Goal: Task Accomplishment & Management: Manage account settings

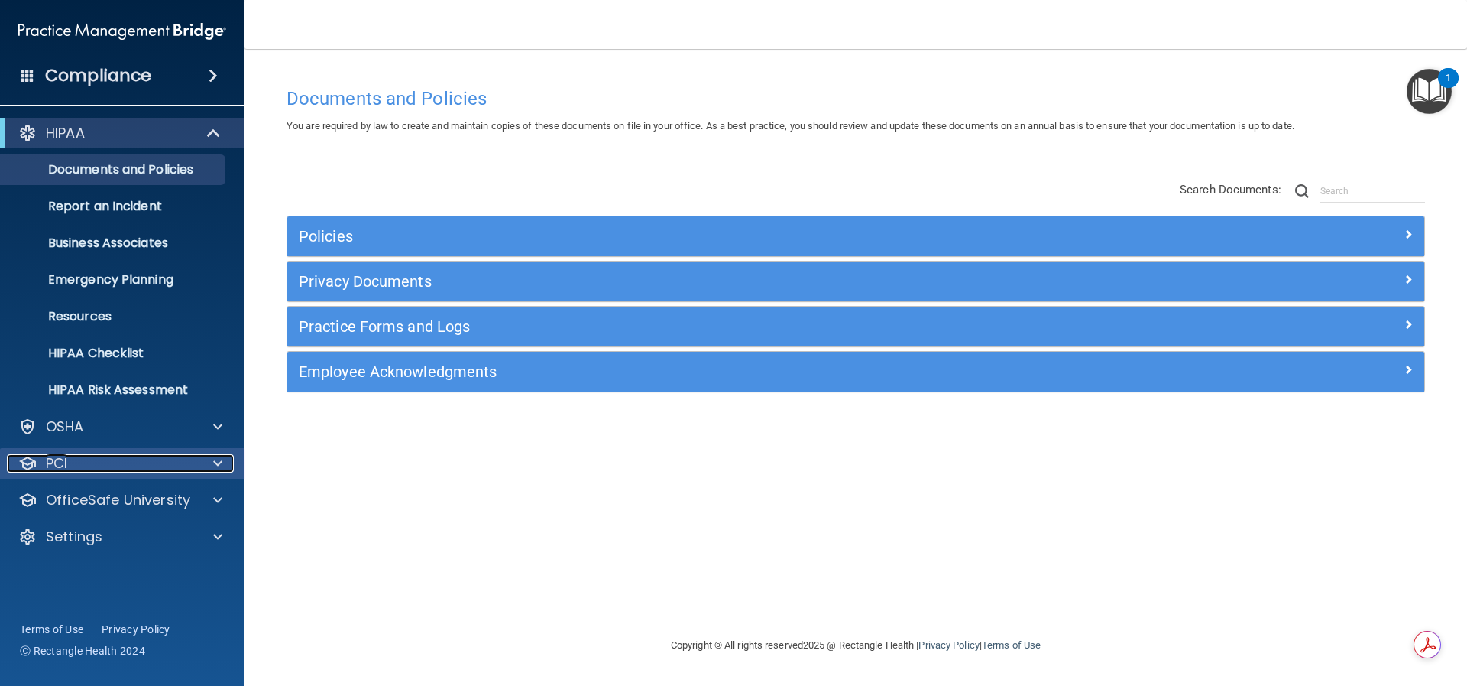
click at [186, 469] on div "PCI" at bounding box center [102, 463] width 190 height 18
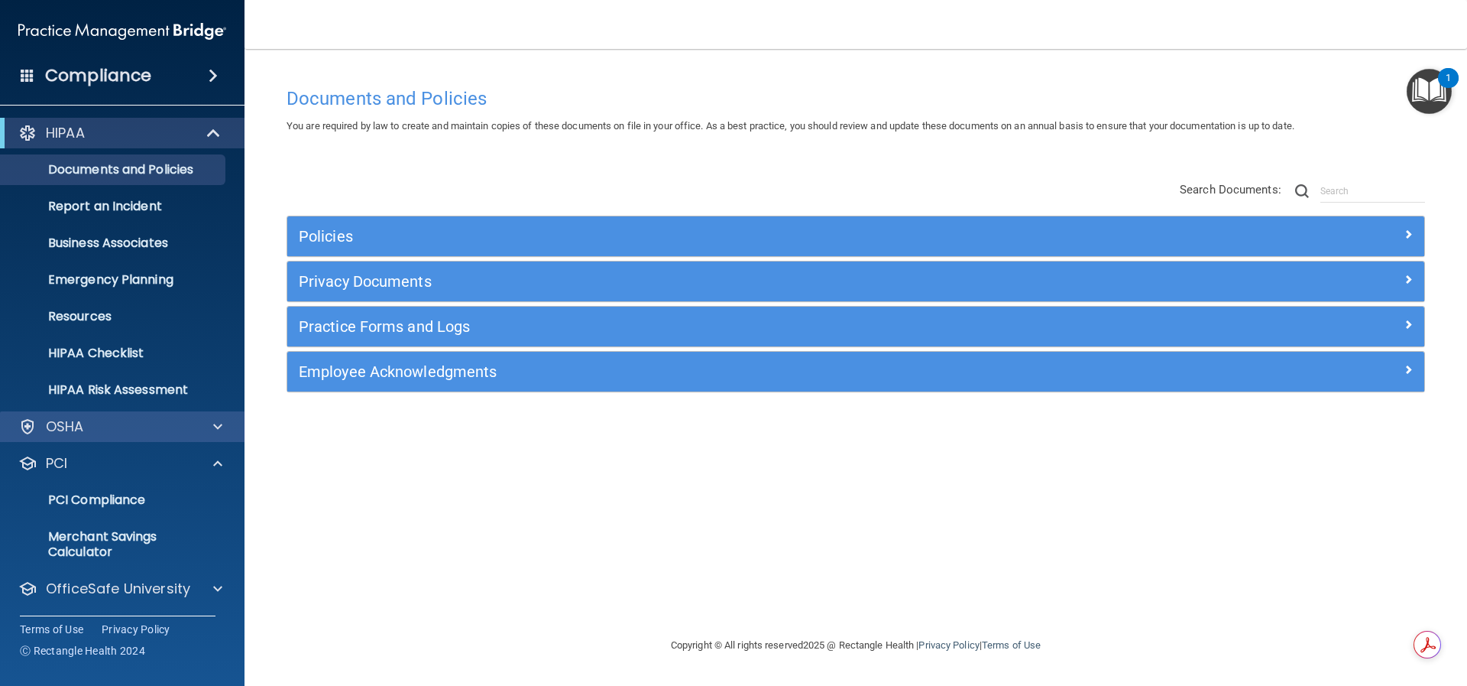
click at [91, 437] on div "OSHA" at bounding box center [122, 426] width 245 height 31
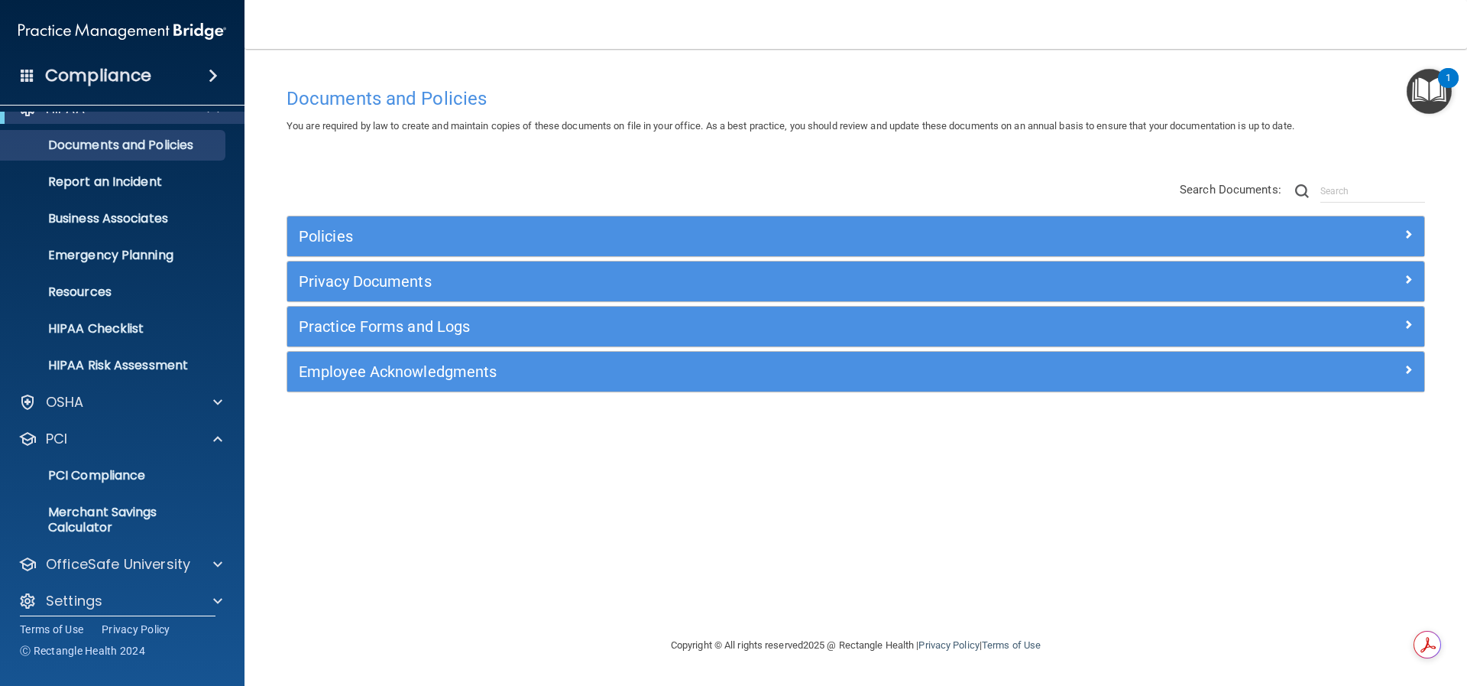
scroll to position [37, 0]
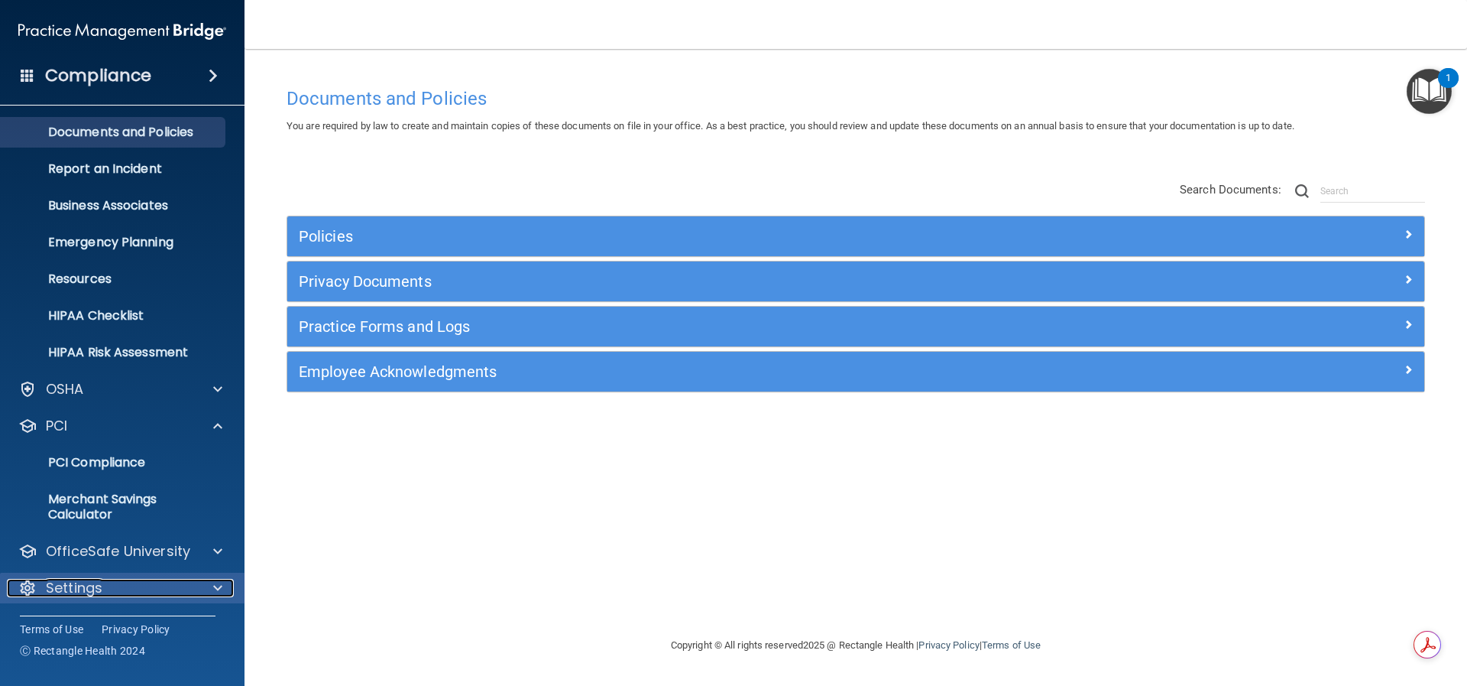
click at [99, 592] on p "Settings" at bounding box center [74, 588] width 57 height 18
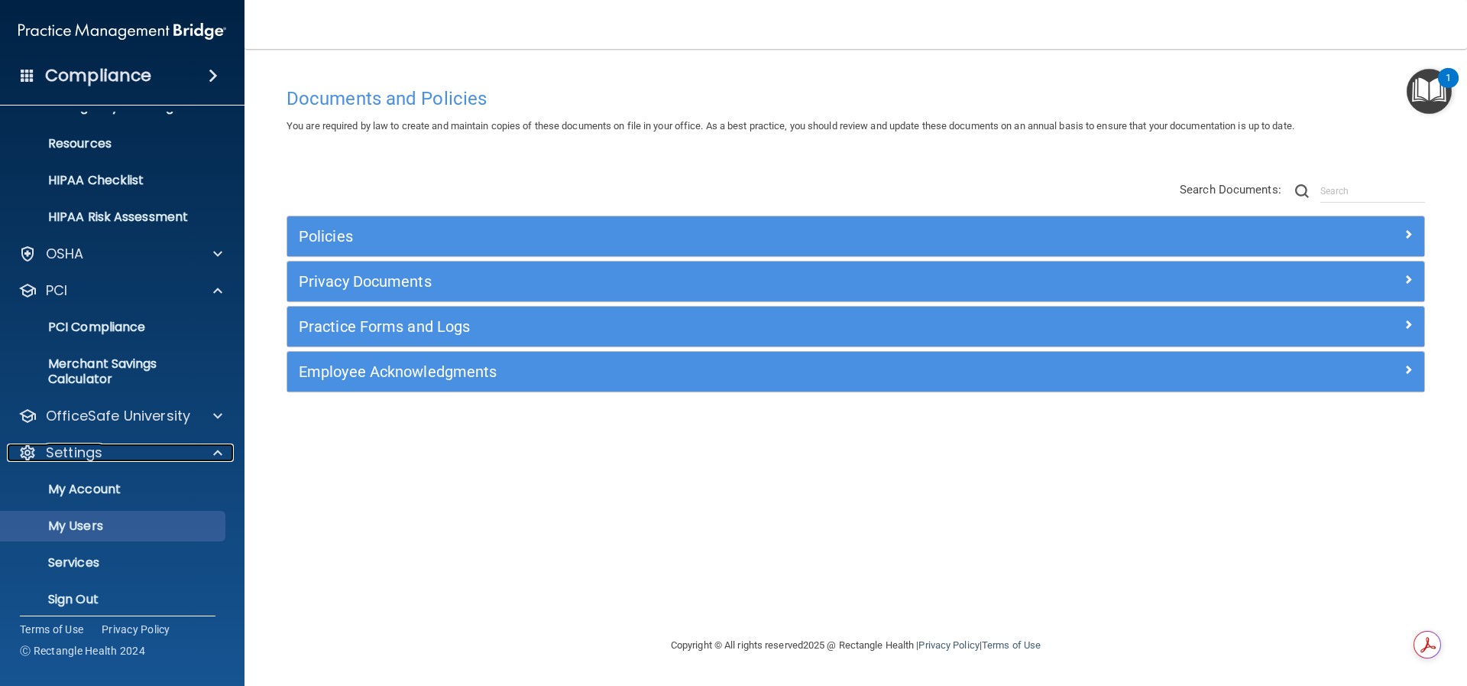
scroll to position [184, 0]
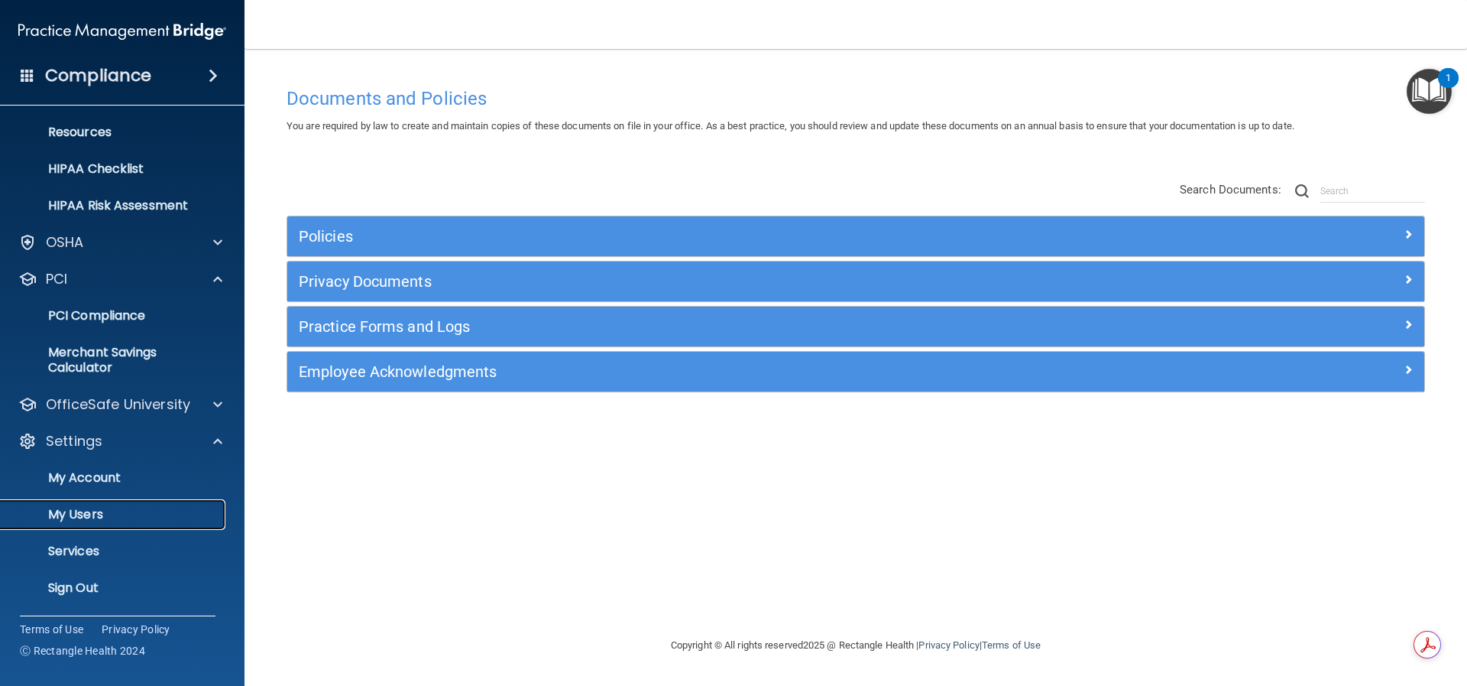
click at [115, 513] on p "My Users" at bounding box center [114, 514] width 209 height 15
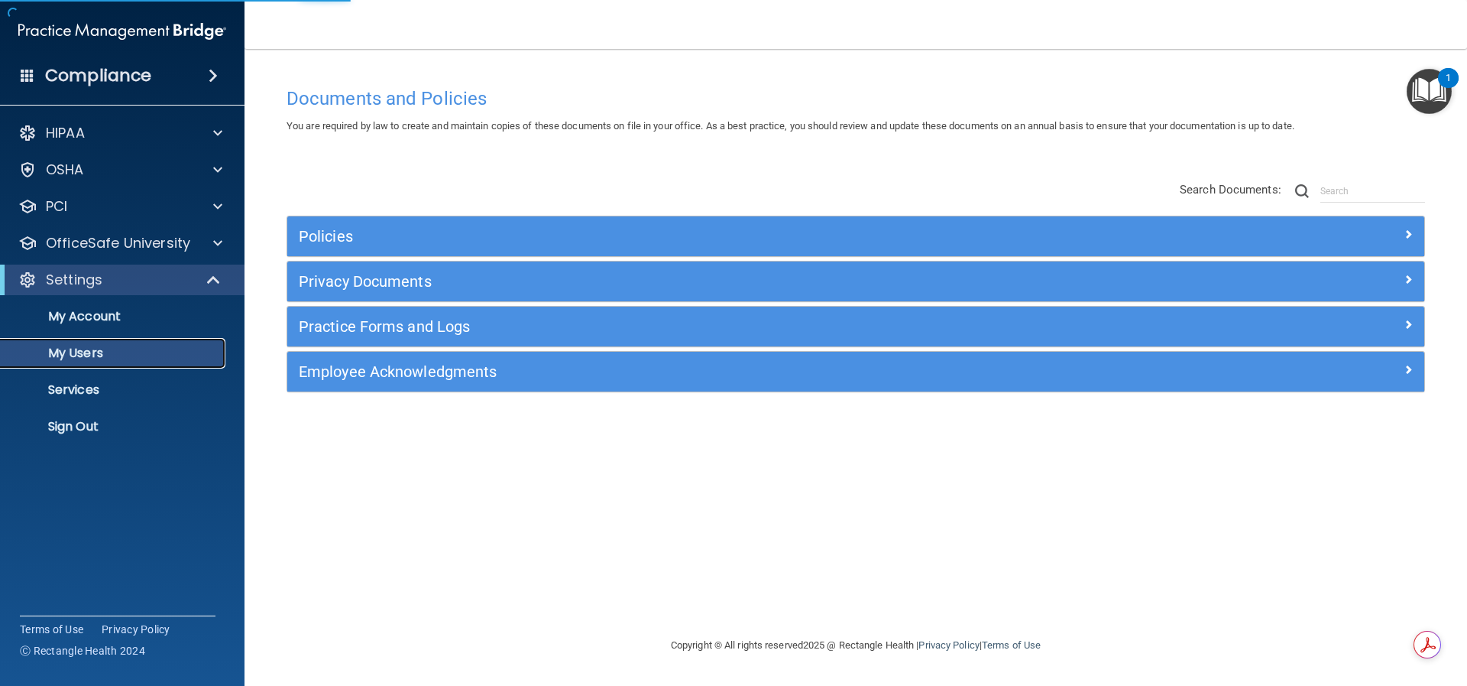
click at [93, 347] on p "My Users" at bounding box center [114, 352] width 209 height 15
select select "20"
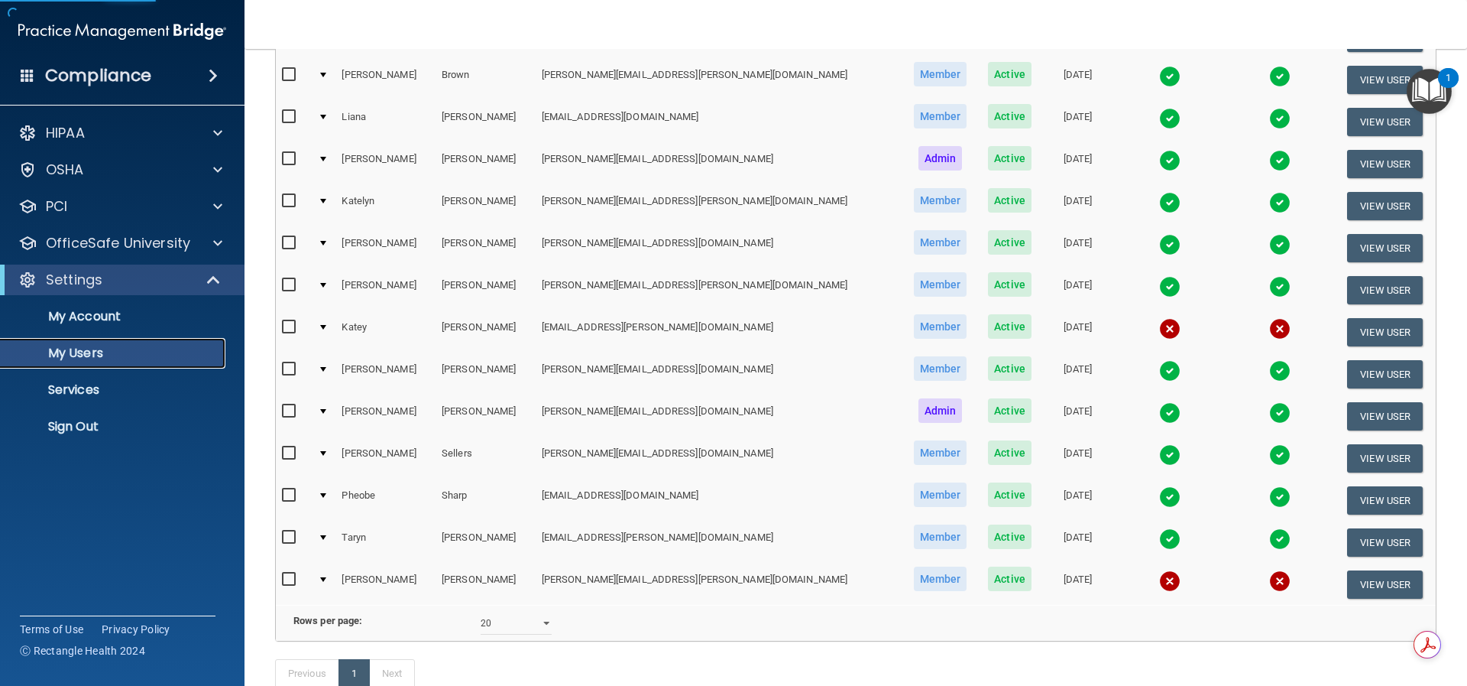
scroll to position [306, 0]
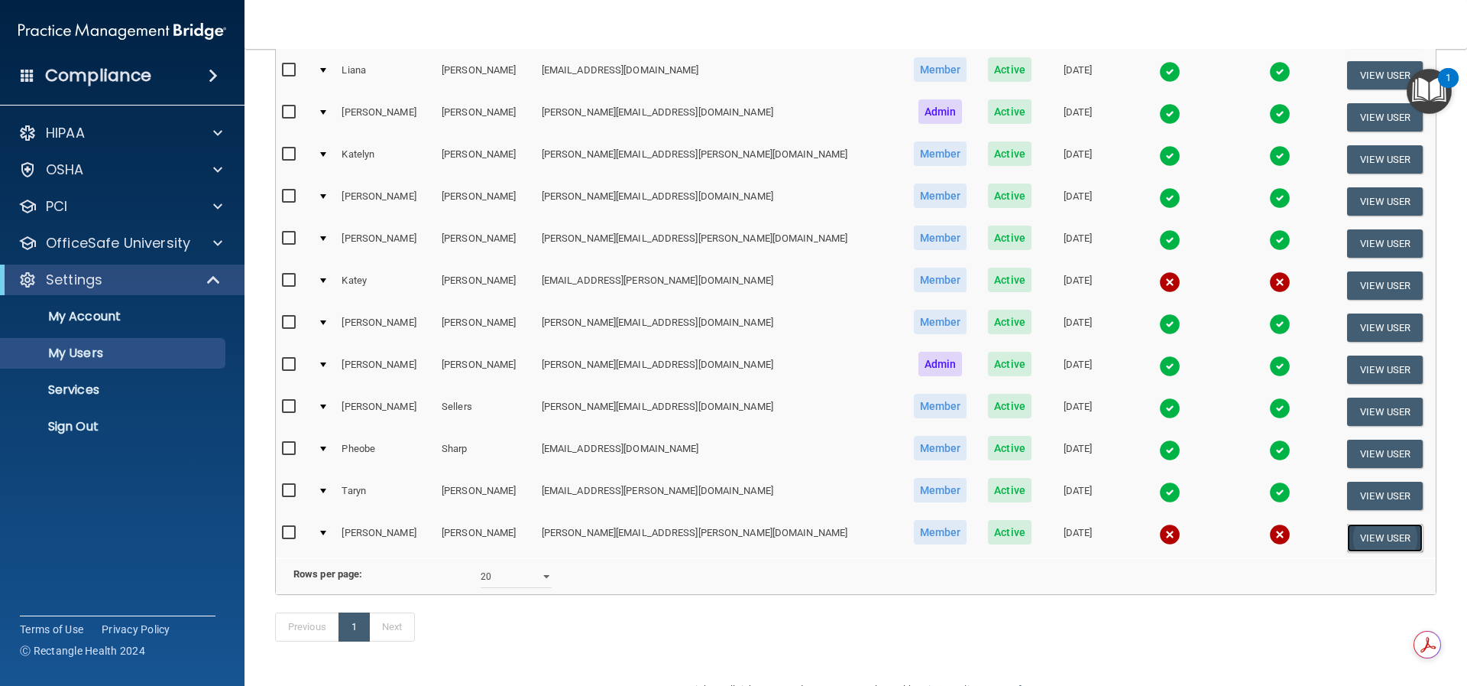
click at [1347, 540] on button "View User" at bounding box center [1385, 538] width 76 height 28
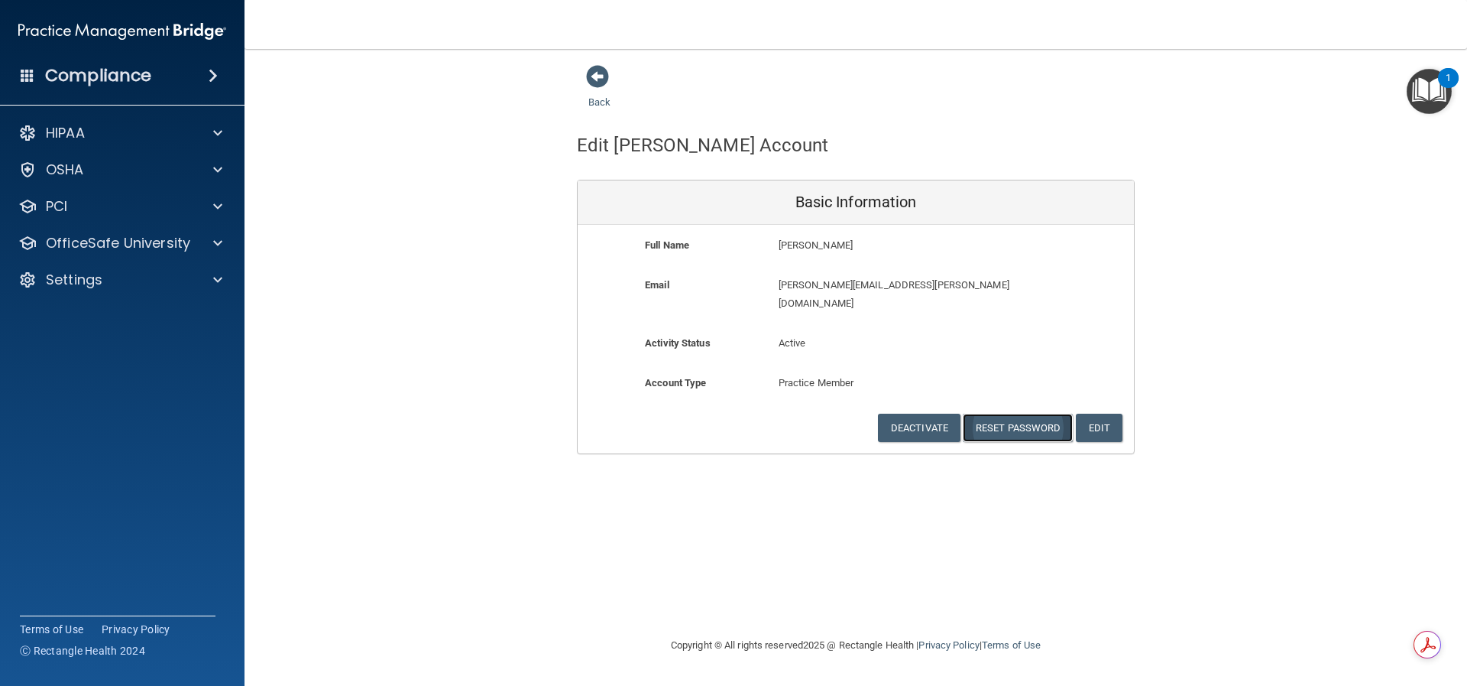
click at [983, 413] on button "Reset Password" at bounding box center [1018, 427] width 110 height 28
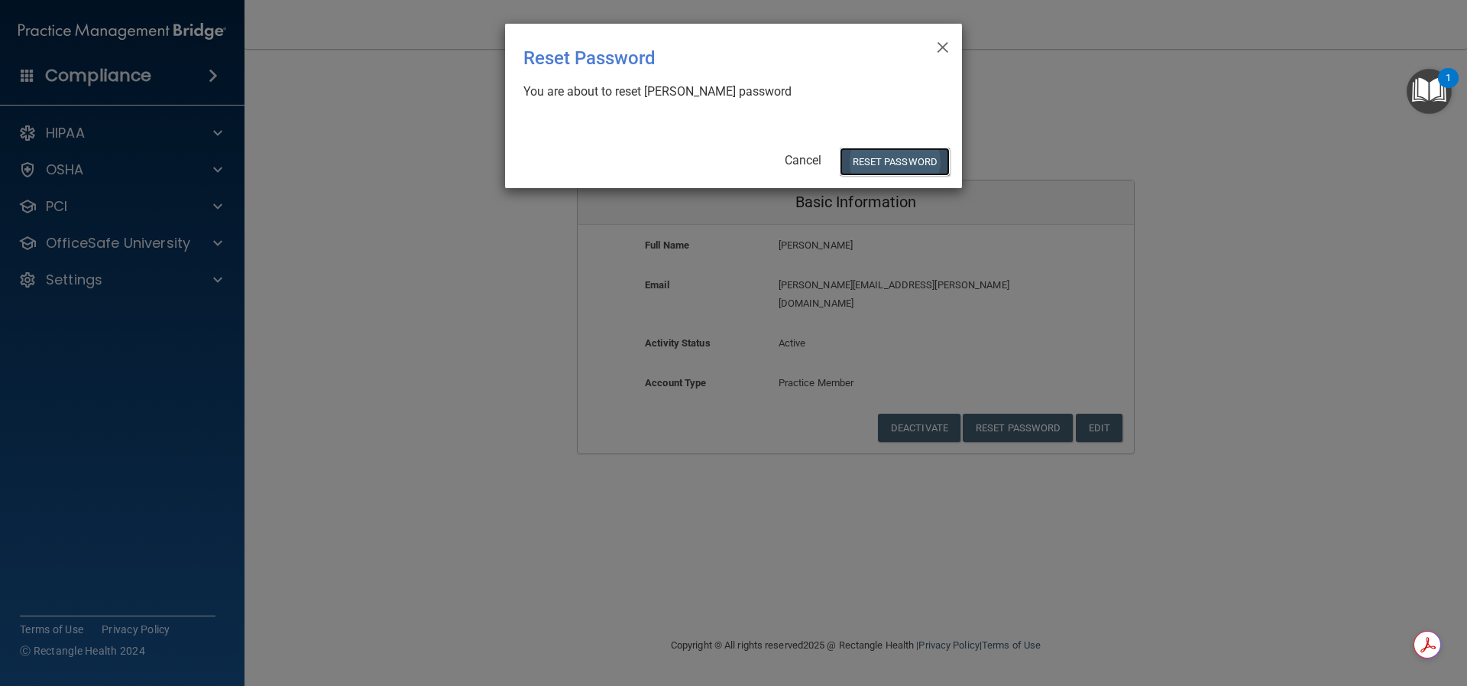
click at [880, 158] on button "Reset Password" at bounding box center [895, 162] width 110 height 28
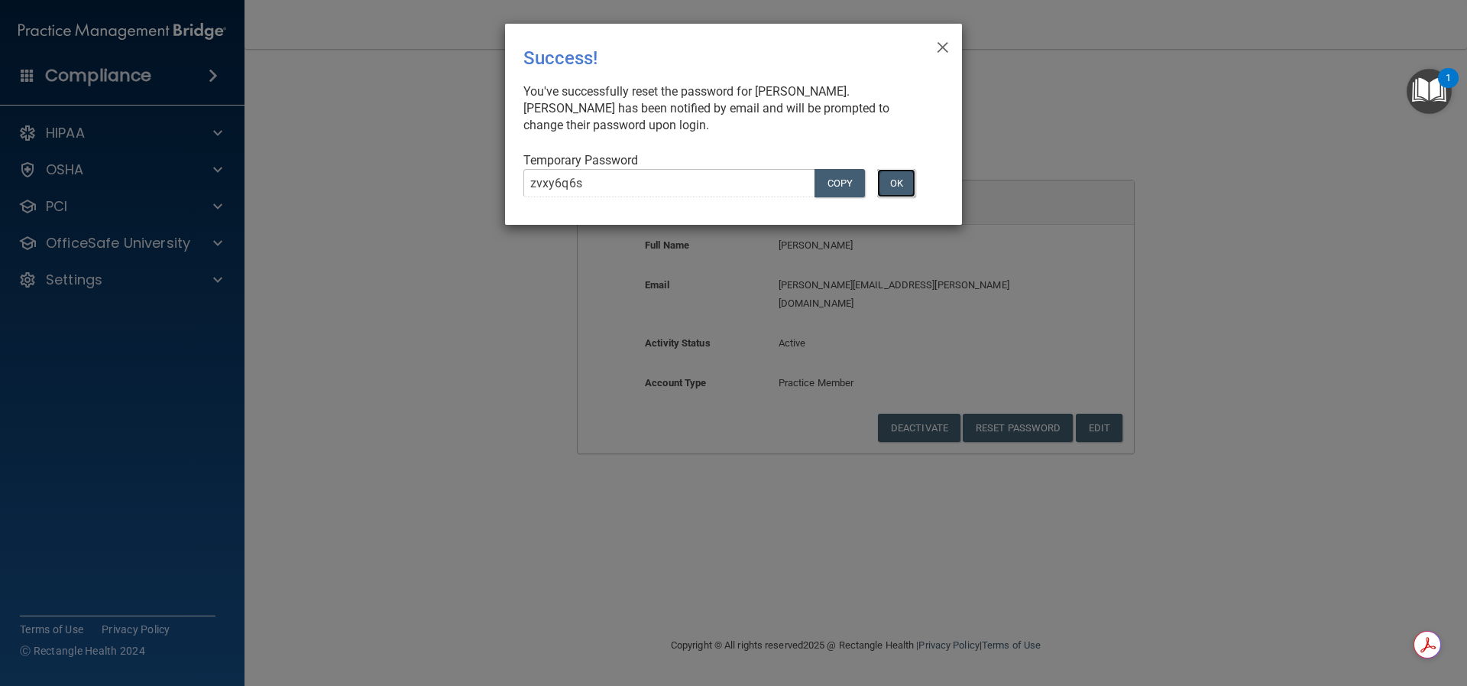
click at [889, 183] on button "OK" at bounding box center [896, 183] width 38 height 28
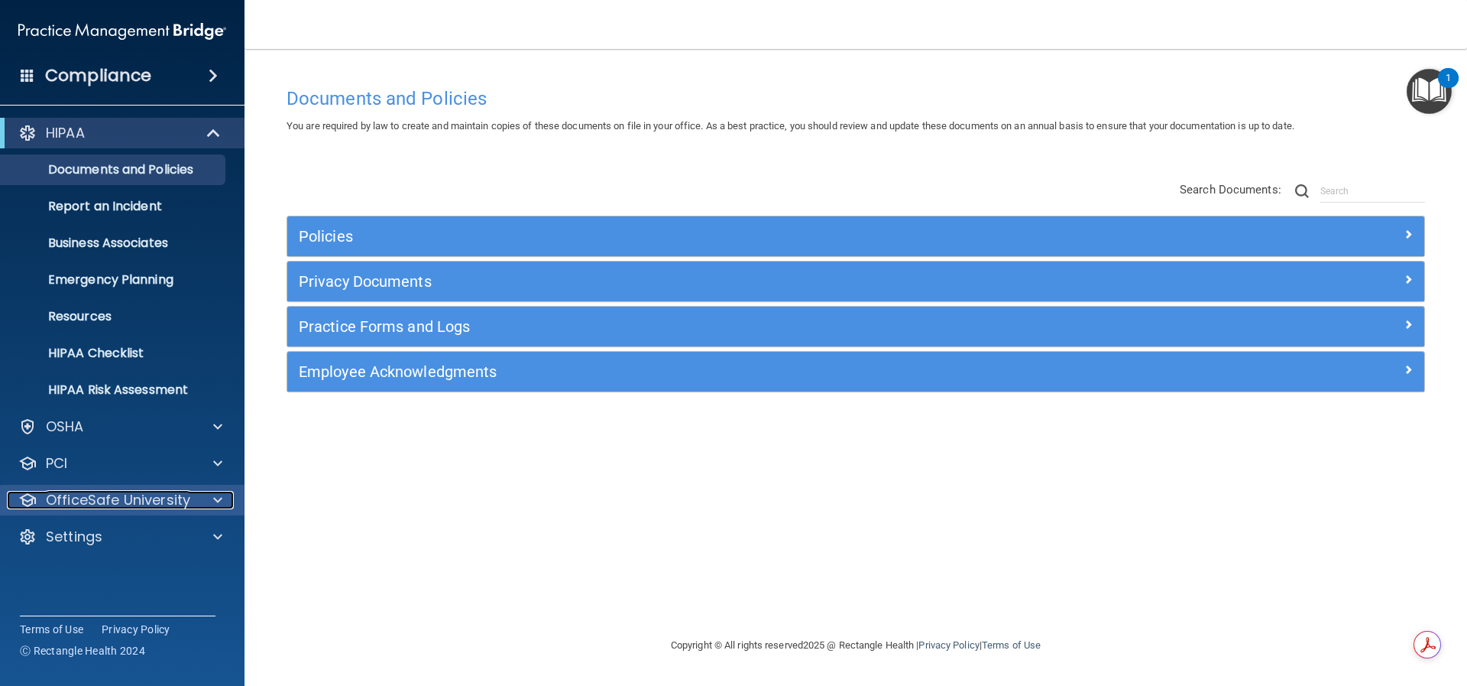
click at [210, 498] on div at bounding box center [215, 500] width 38 height 18
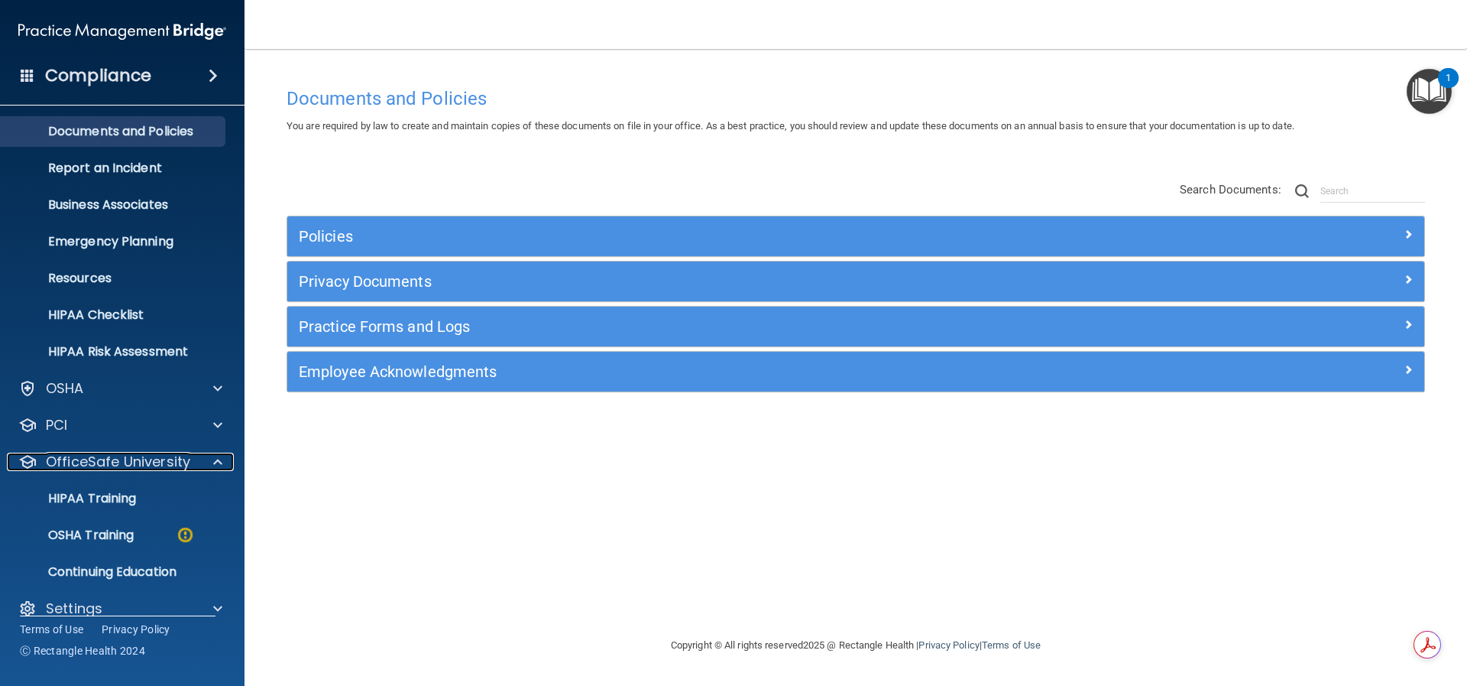
scroll to position [59, 0]
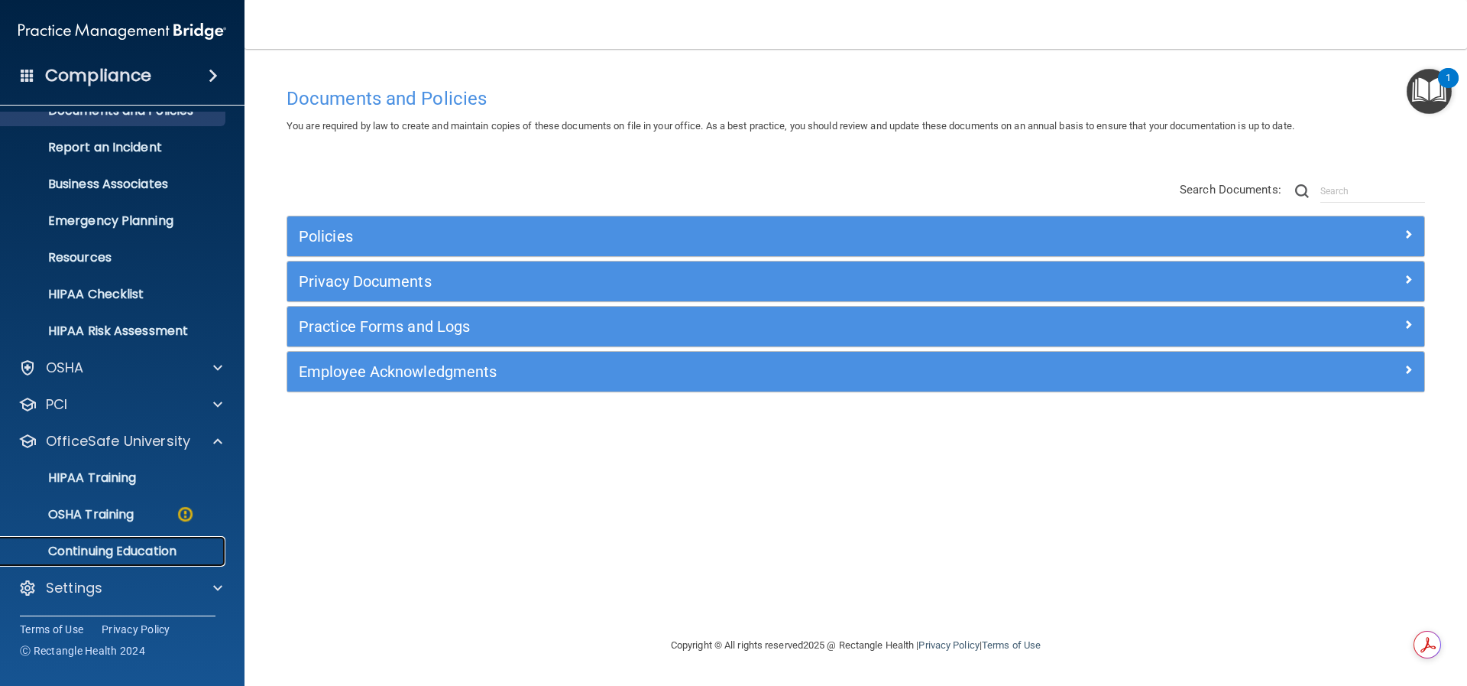
click at [93, 554] on p "Continuing Education" at bounding box center [114, 550] width 209 height 15
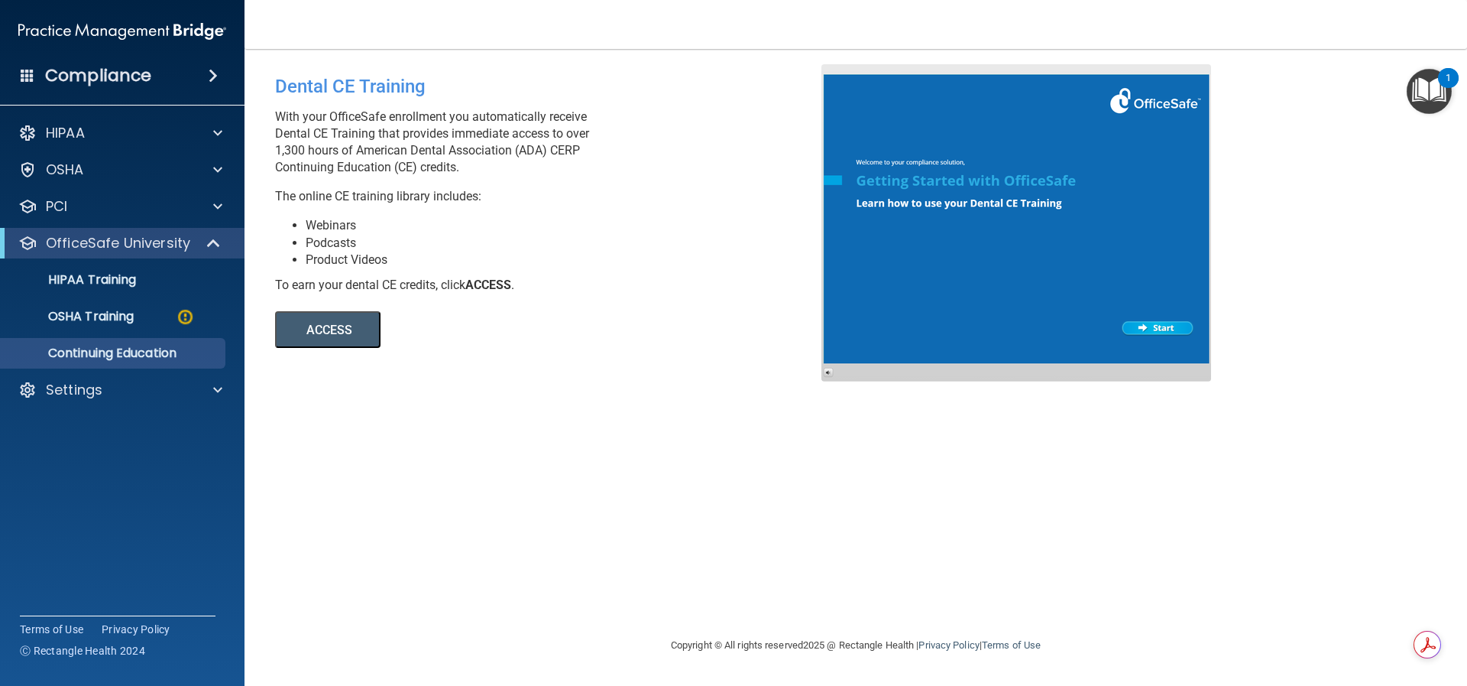
click at [345, 329] on button "ACCESS" at bounding box center [327, 329] width 105 height 37
